Goal: Information Seeking & Learning: Learn about a topic

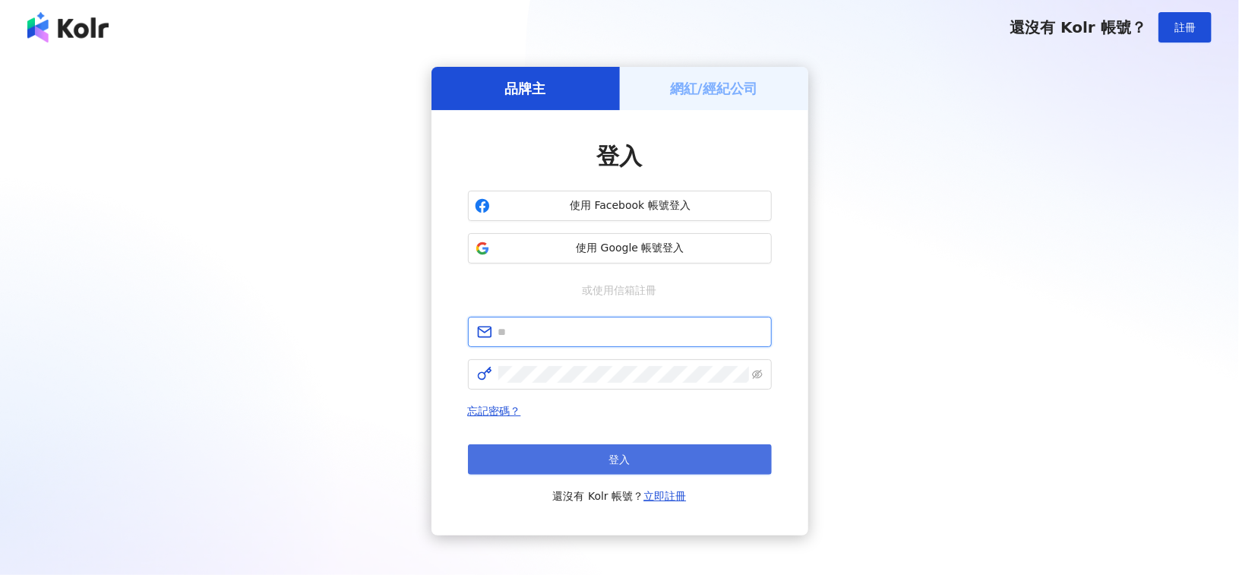
type input "**********"
click at [636, 453] on button "登入" at bounding box center [620, 459] width 304 height 30
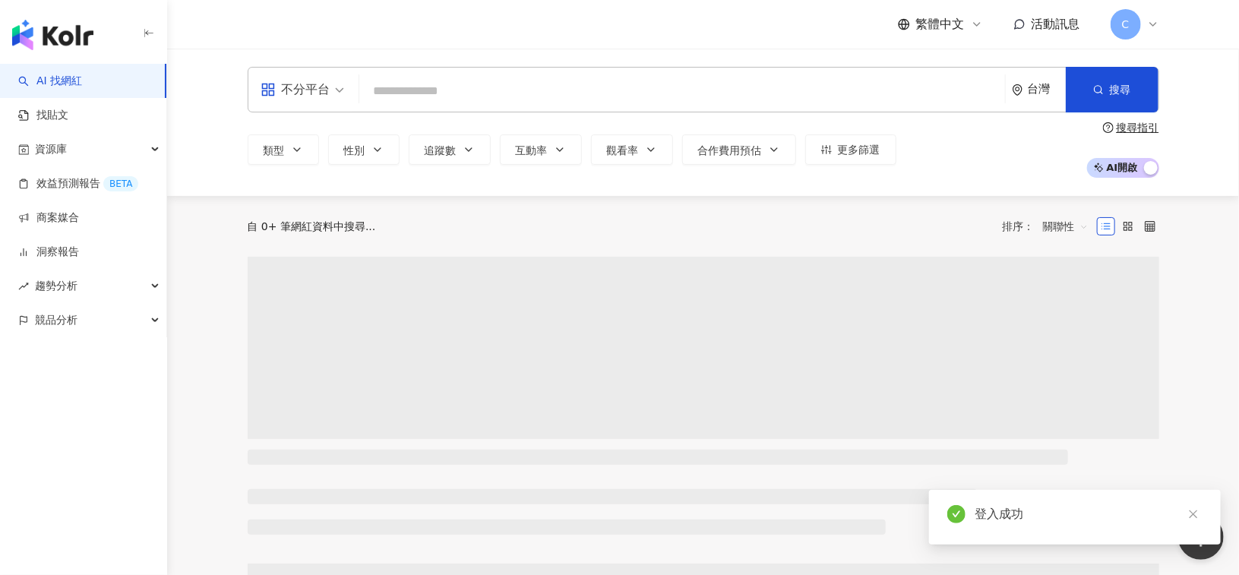
click at [427, 84] on input "search" at bounding box center [682, 91] width 634 height 29
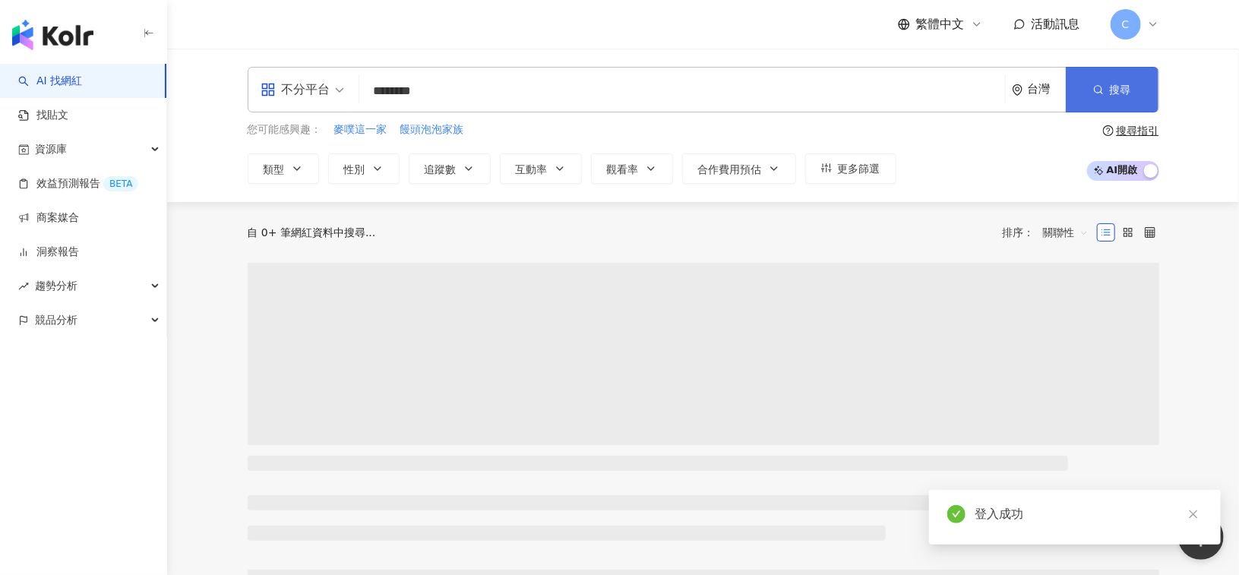
type input "********"
click at [1100, 88] on icon "button" at bounding box center [1098, 89] width 11 height 11
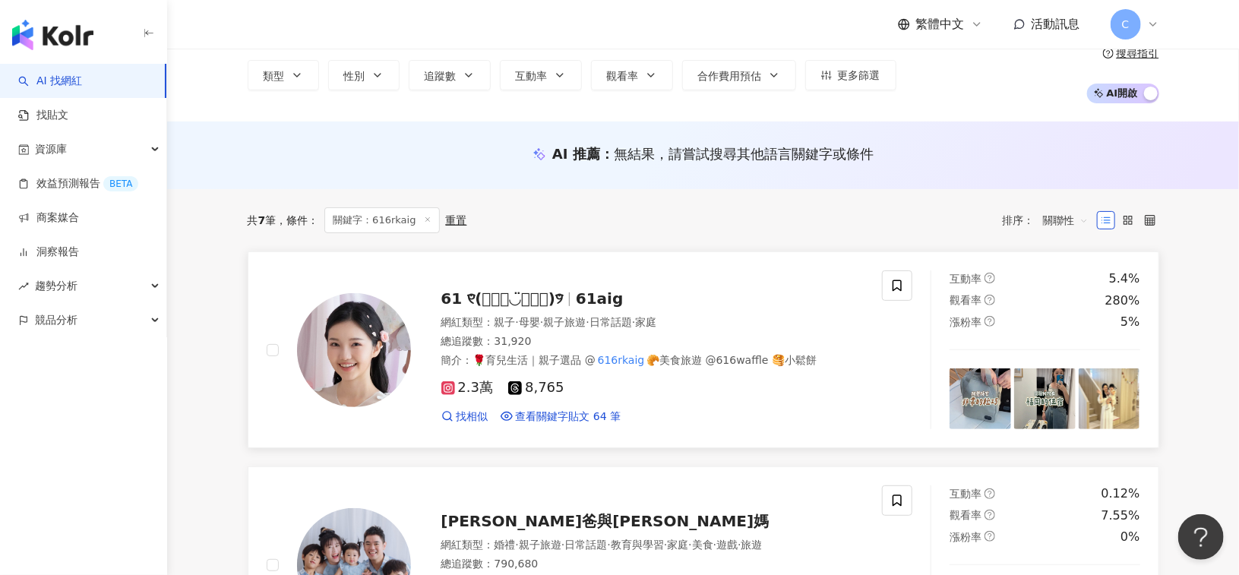
scroll to position [152, 0]
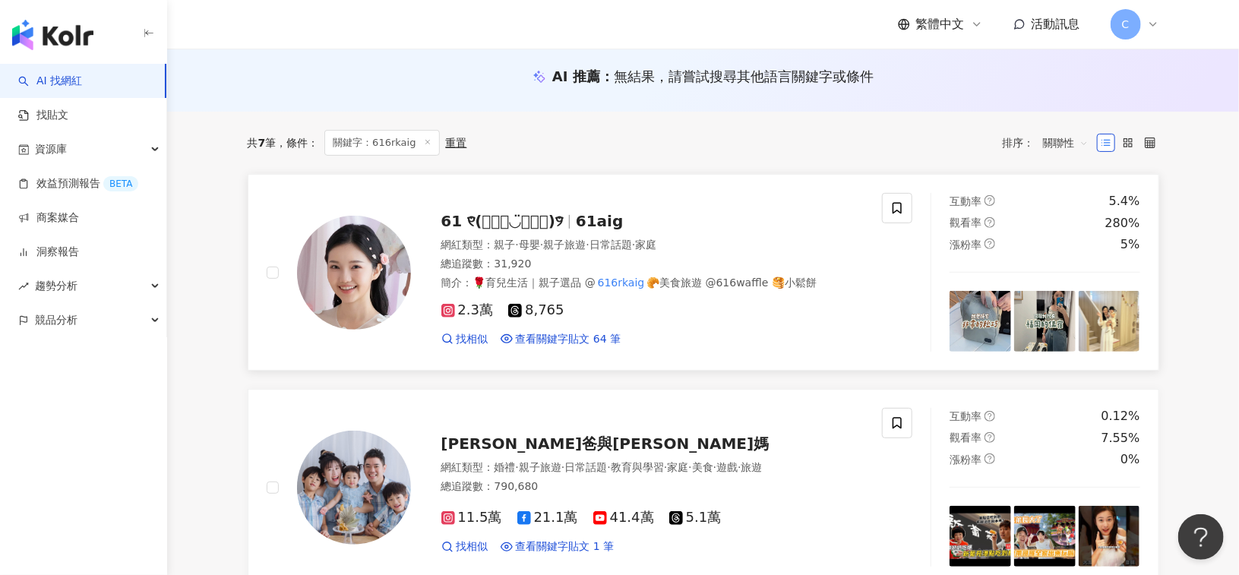
click at [624, 220] on span "61aig" at bounding box center [600, 221] width 48 height 18
click at [360, 256] on img at bounding box center [354, 273] width 114 height 114
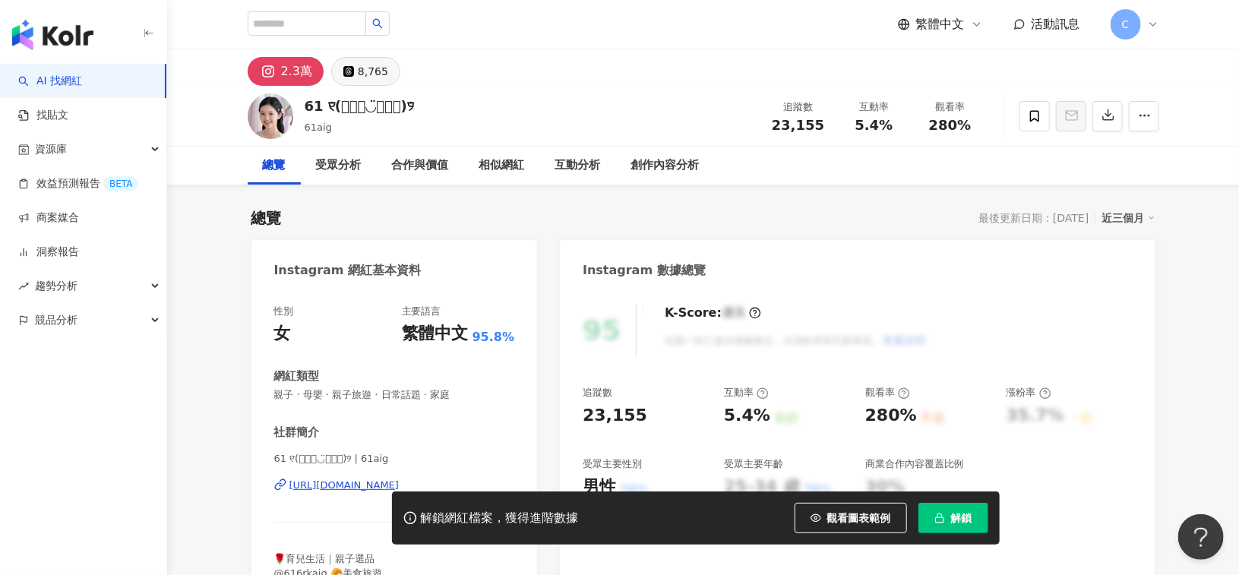
click at [355, 77] on button "8,765" at bounding box center [365, 71] width 69 height 29
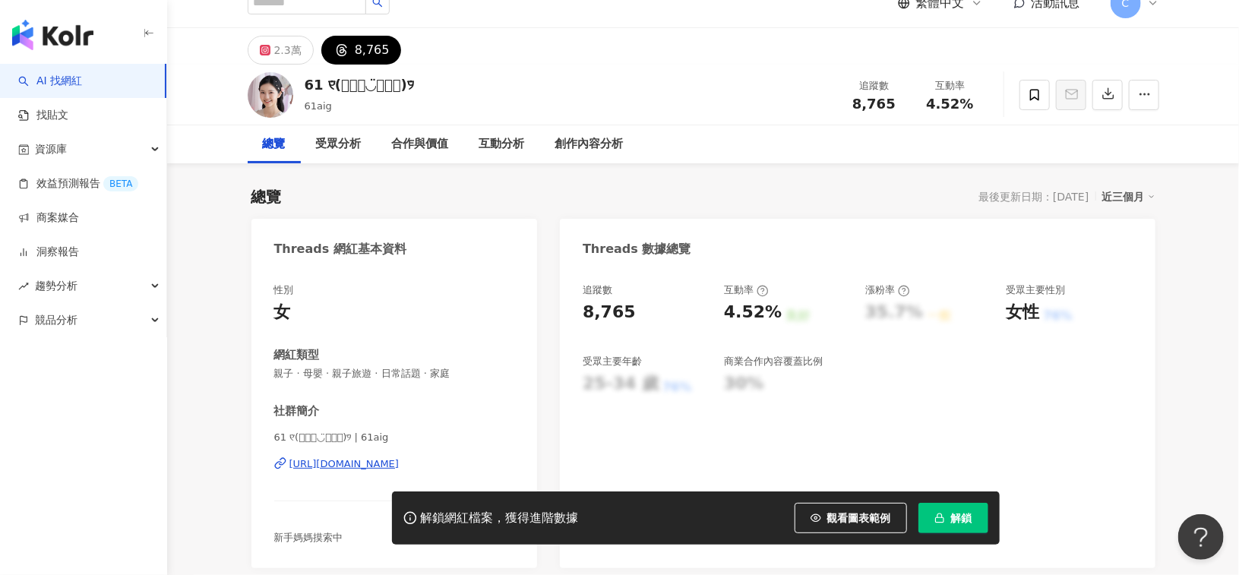
scroll to position [76, 0]
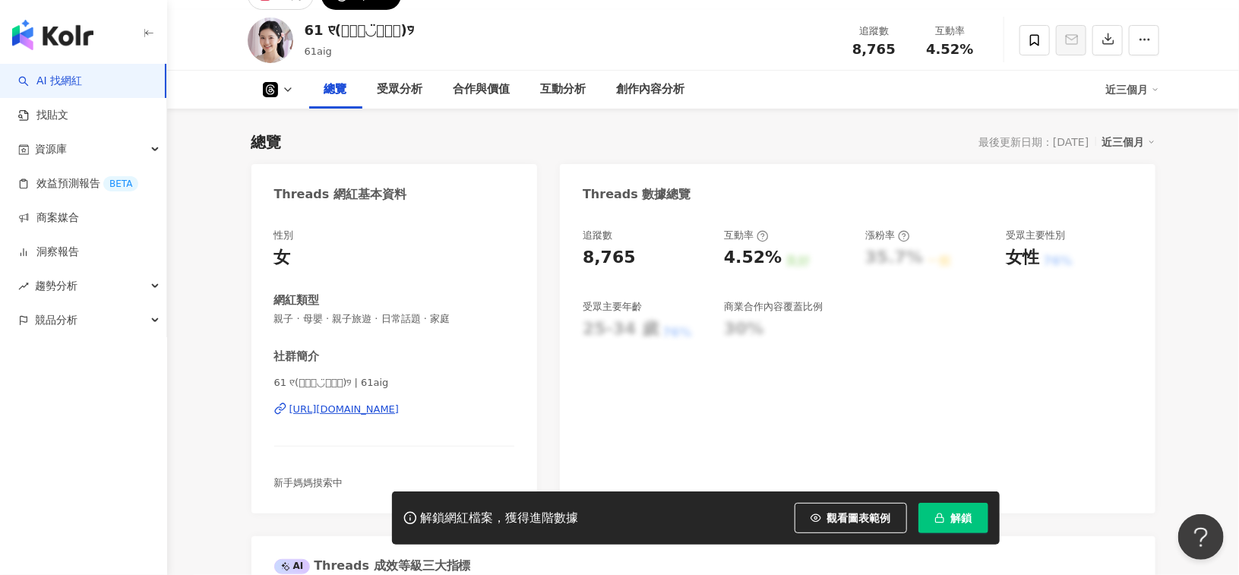
click at [339, 412] on div "https://www.threads.com/@61aig" at bounding box center [344, 410] width 110 height 14
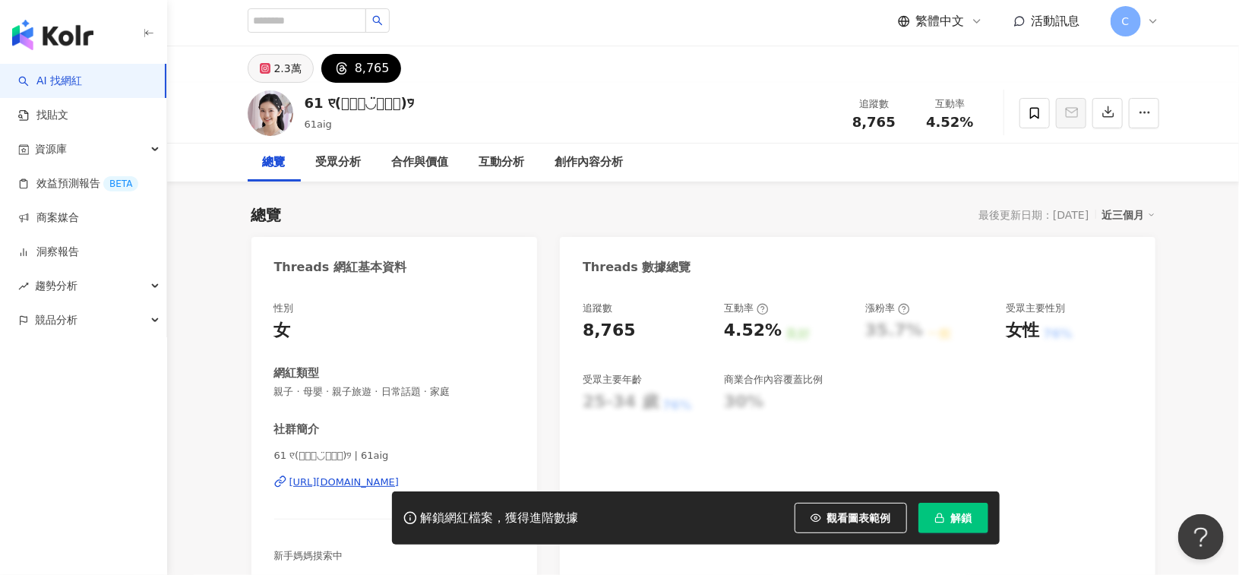
scroll to position [0, 0]
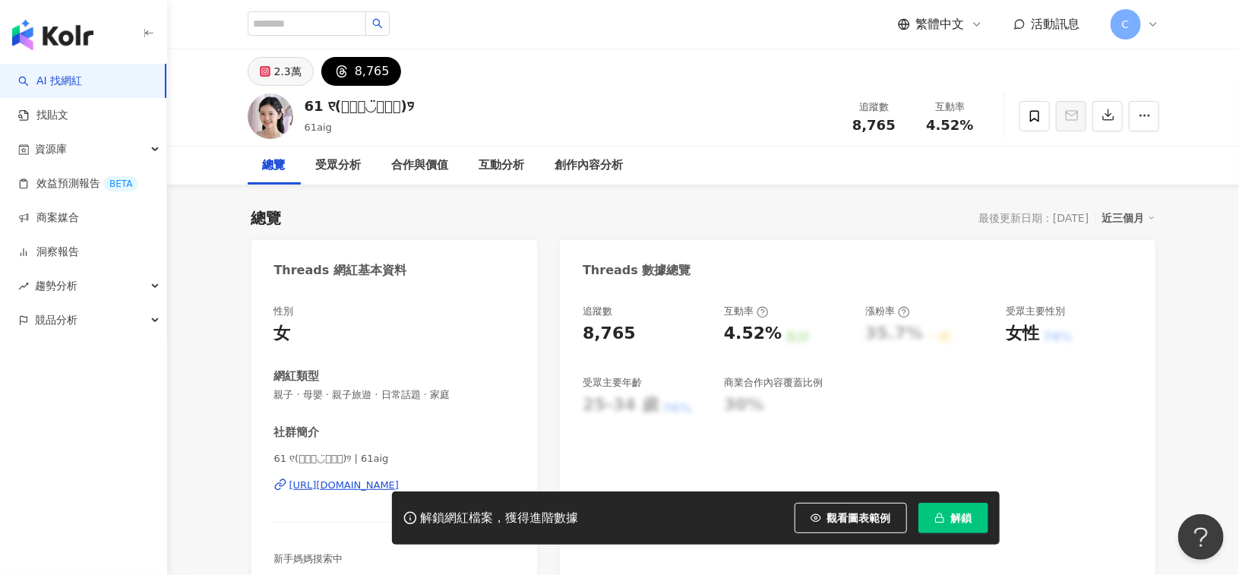
click at [284, 67] on div "2.3萬" at bounding box center [287, 71] width 27 height 21
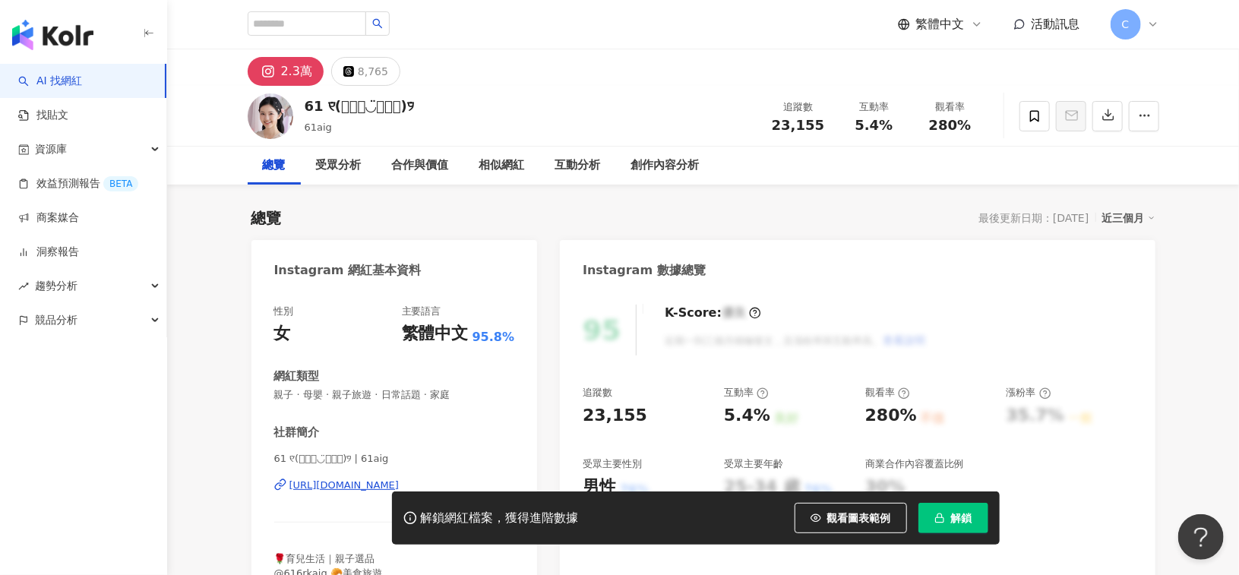
click at [286, 67] on div "2.3萬" at bounding box center [296, 71] width 31 height 21
click at [313, 30] on input "search" at bounding box center [307, 23] width 119 height 24
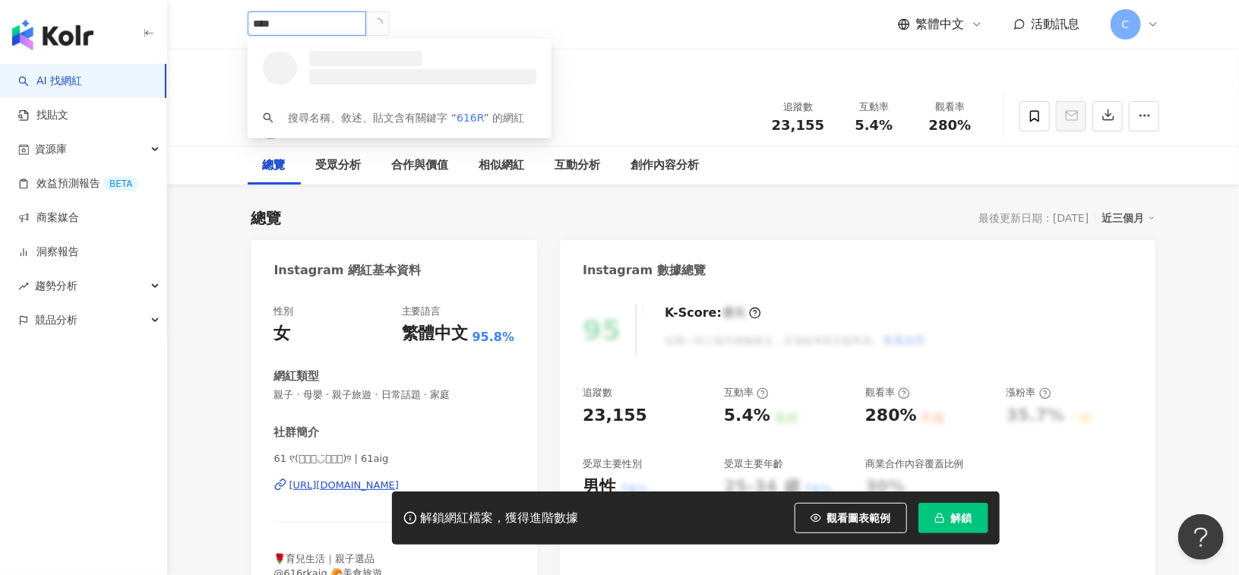
type input "*****"
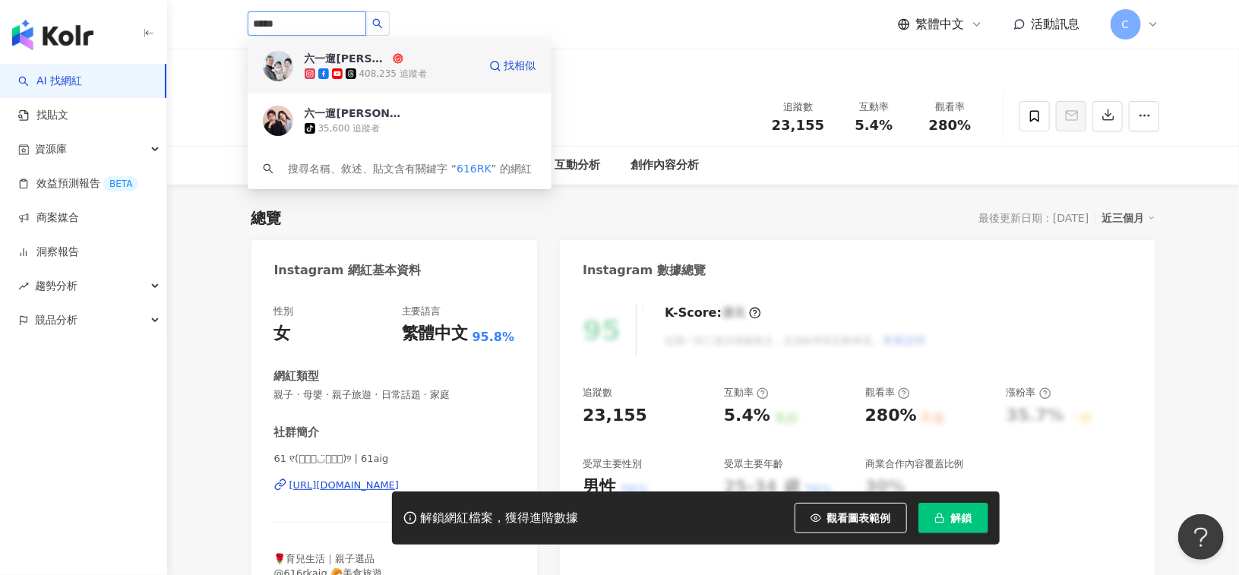
click at [412, 61] on div "六一遛阿寬 408,235 追蹤者" at bounding box center [391, 66] width 173 height 30
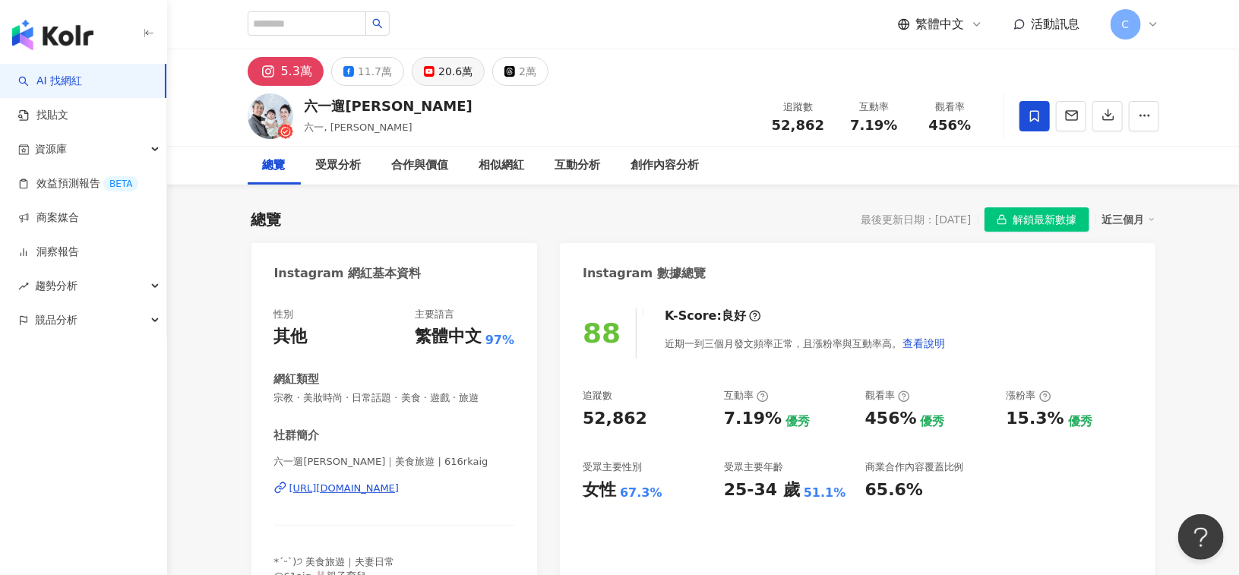
click at [429, 72] on icon at bounding box center [429, 71] width 11 height 11
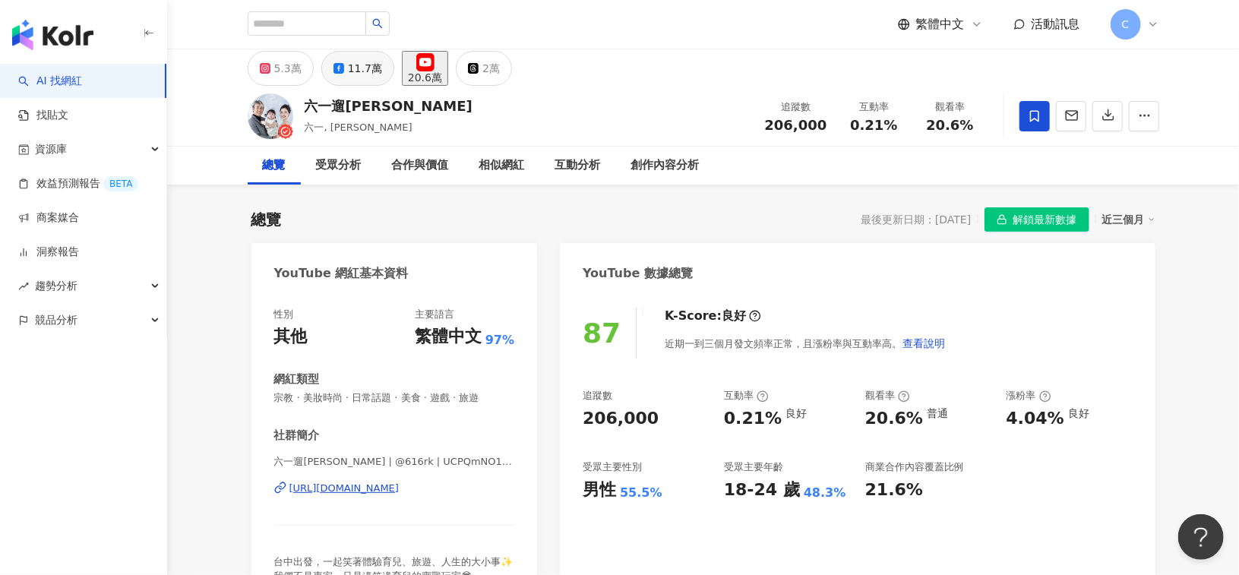
click at [360, 73] on div "11.7萬" at bounding box center [365, 68] width 34 height 21
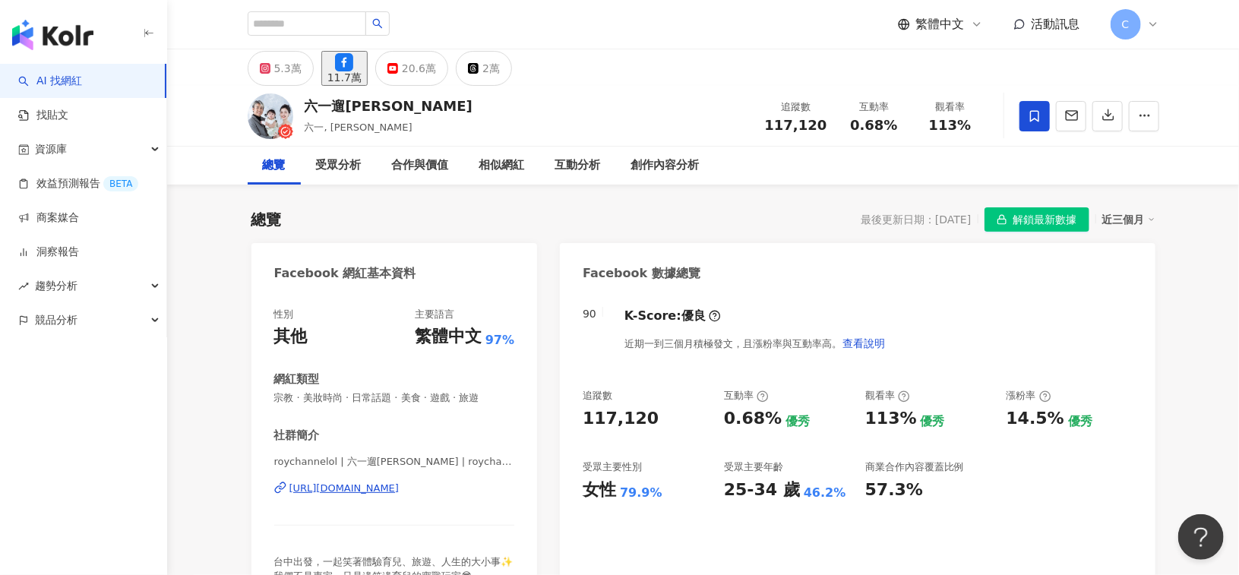
click at [400, 492] on div "https://www.facebook.com/1334213859974566" at bounding box center [344, 489] width 110 height 14
click at [500, 70] on div "2萬" at bounding box center [490, 68] width 17 height 21
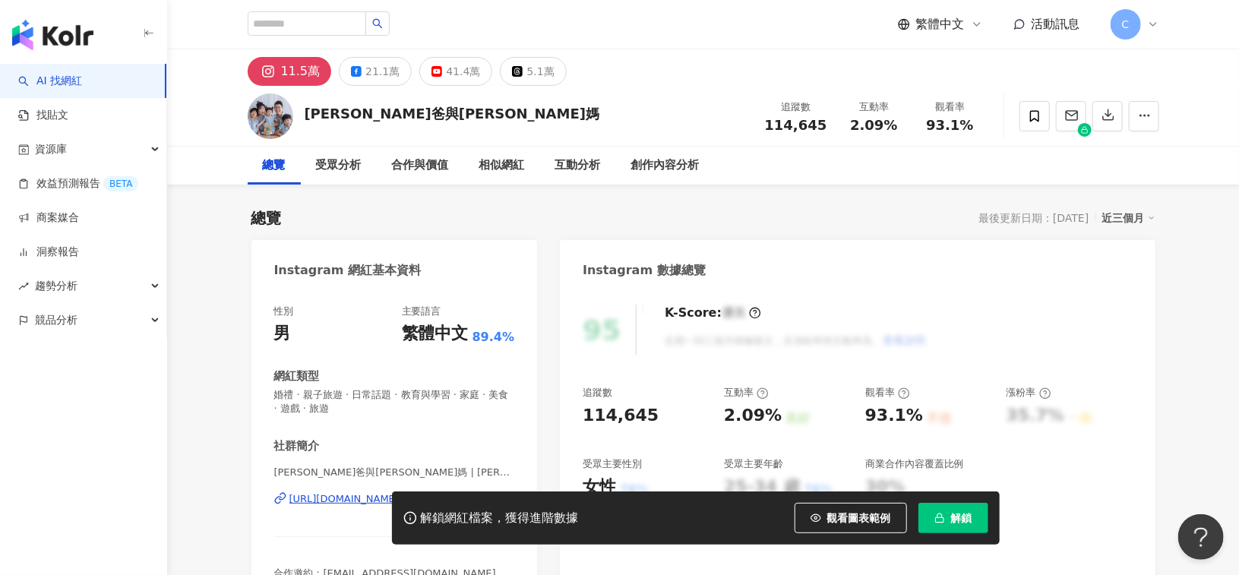
click at [333, 498] on div "解鎖網紅檔案，獲得進階數據 觀看圖表範例 解鎖" at bounding box center [619, 518] width 1239 height 53
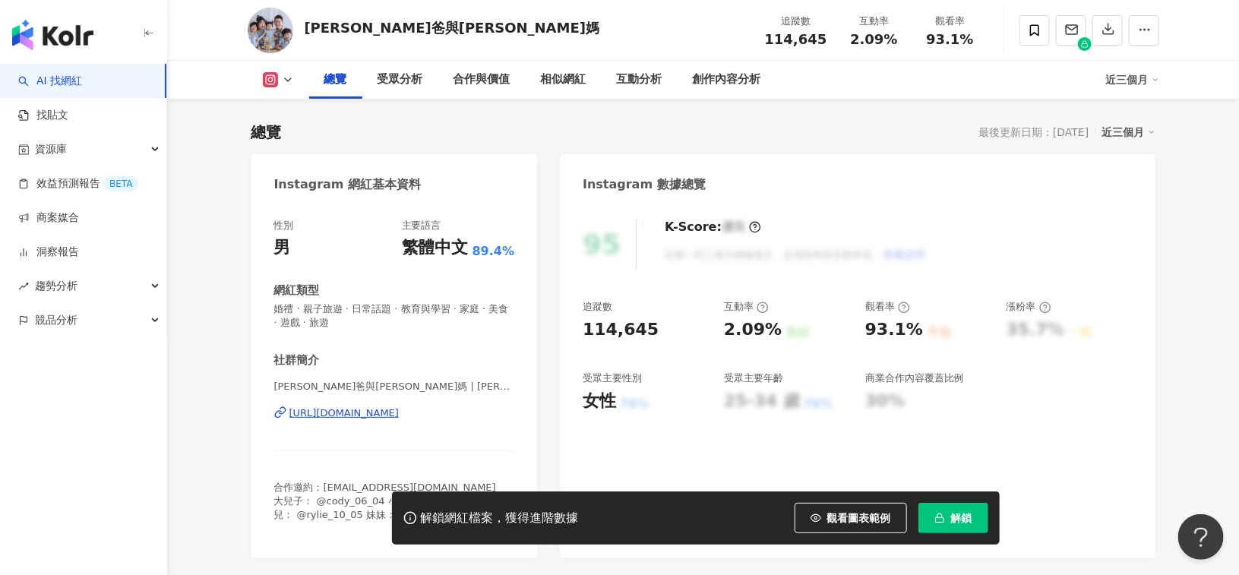
scroll to position [152, 0]
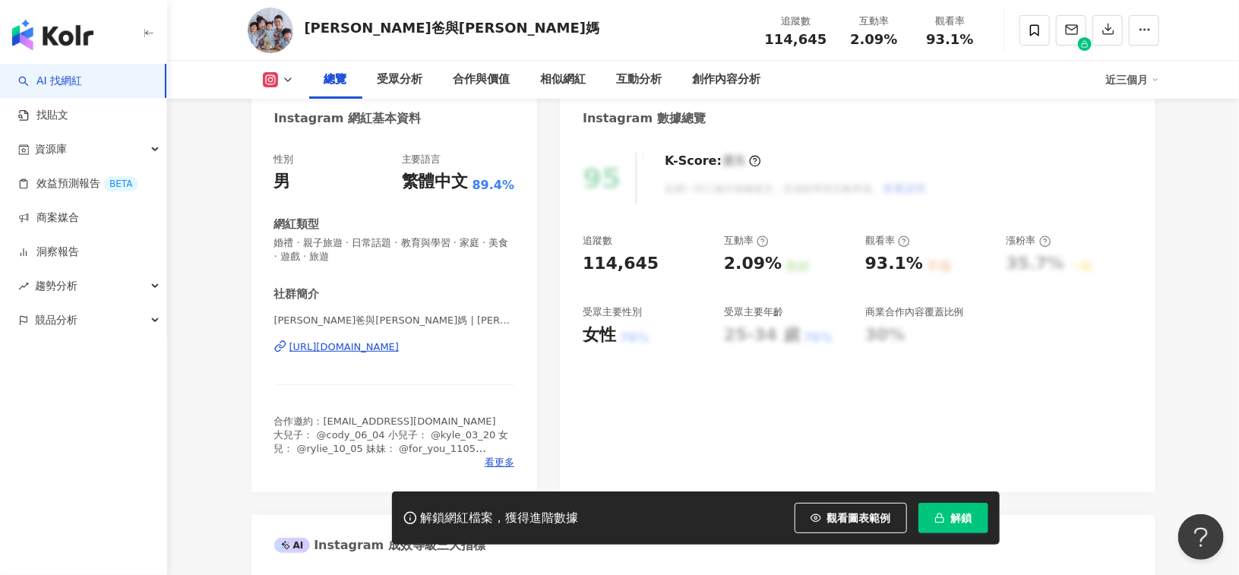
click at [400, 344] on div "https://www.instagram.com/peter_and_susan/" at bounding box center [344, 347] width 110 height 14
